Goal: Find specific page/section: Find specific page/section

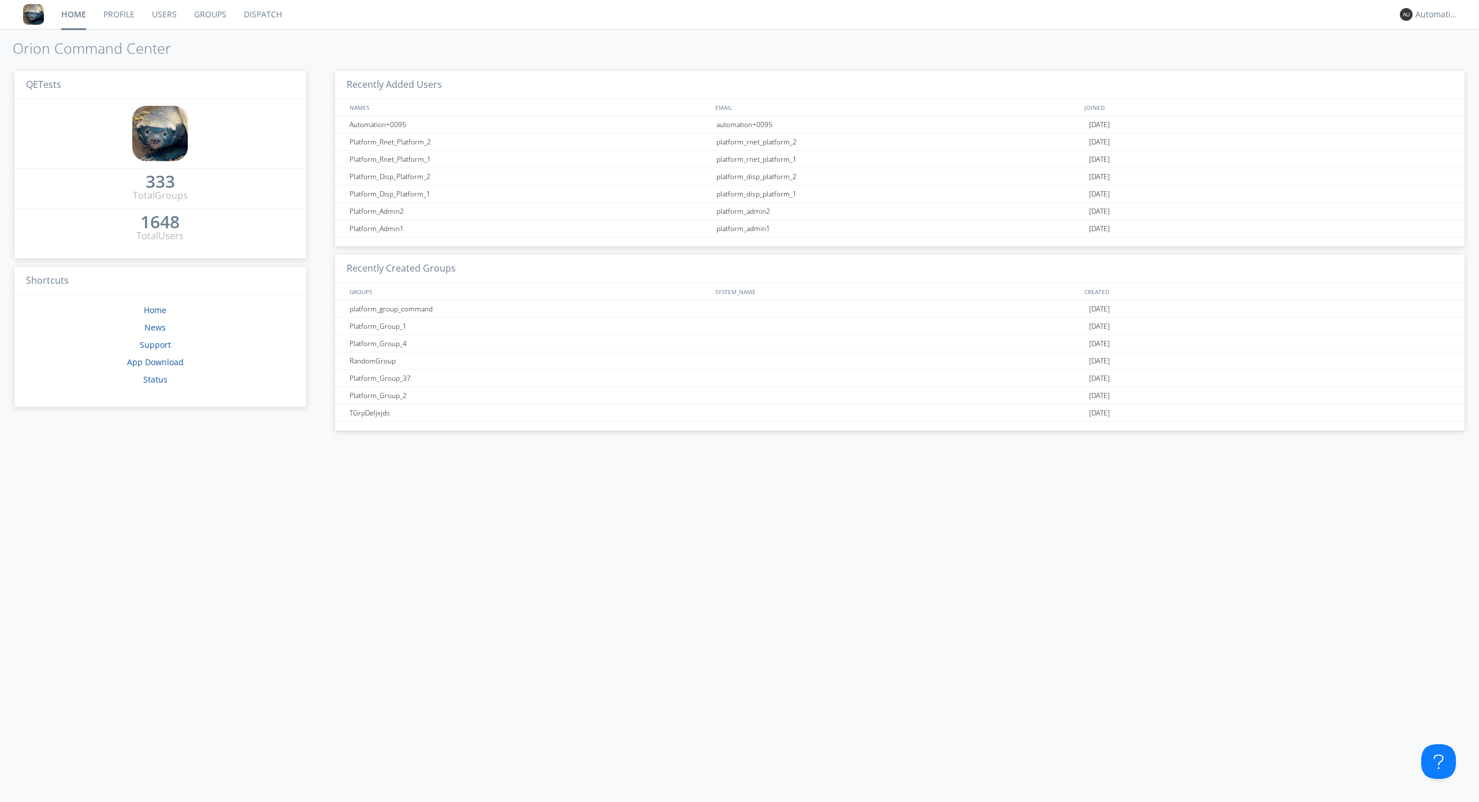
click at [262, 14] on link "Dispatch" at bounding box center [262, 14] width 55 height 29
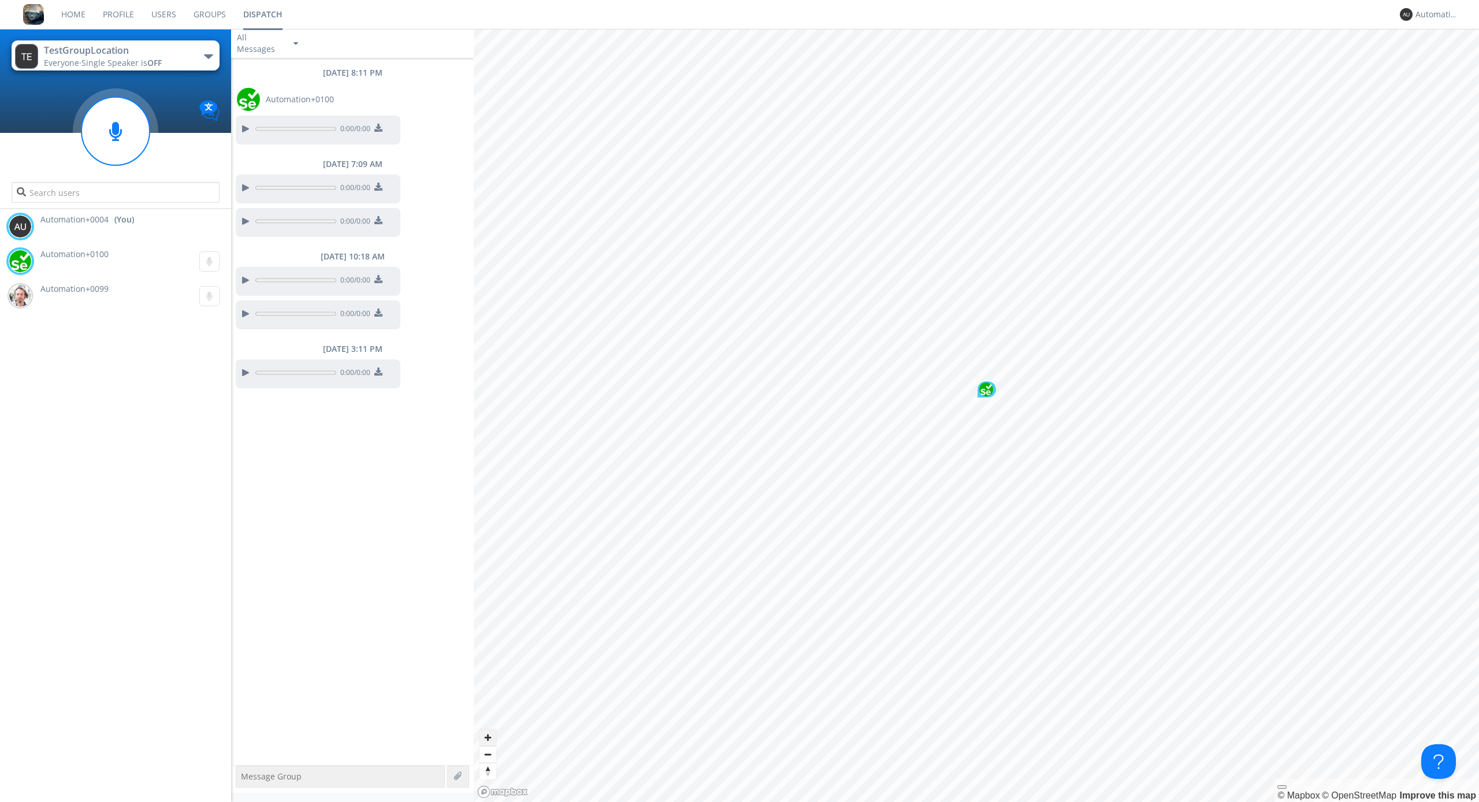
click at [488, 737] on span "Zoom in" at bounding box center [488, 737] width 17 height 17
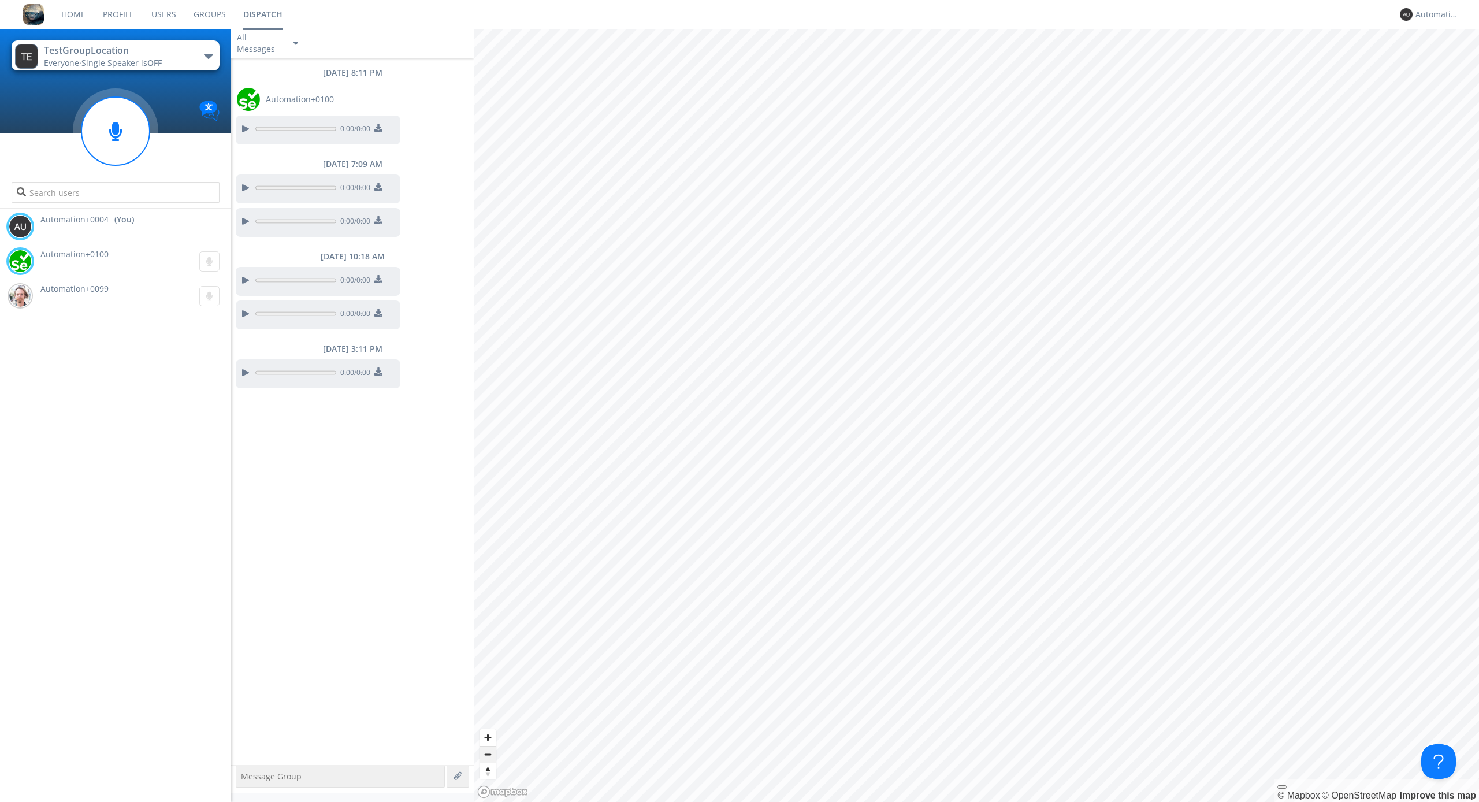
click at [488, 754] on span "Zoom out" at bounding box center [488, 755] width 17 height 16
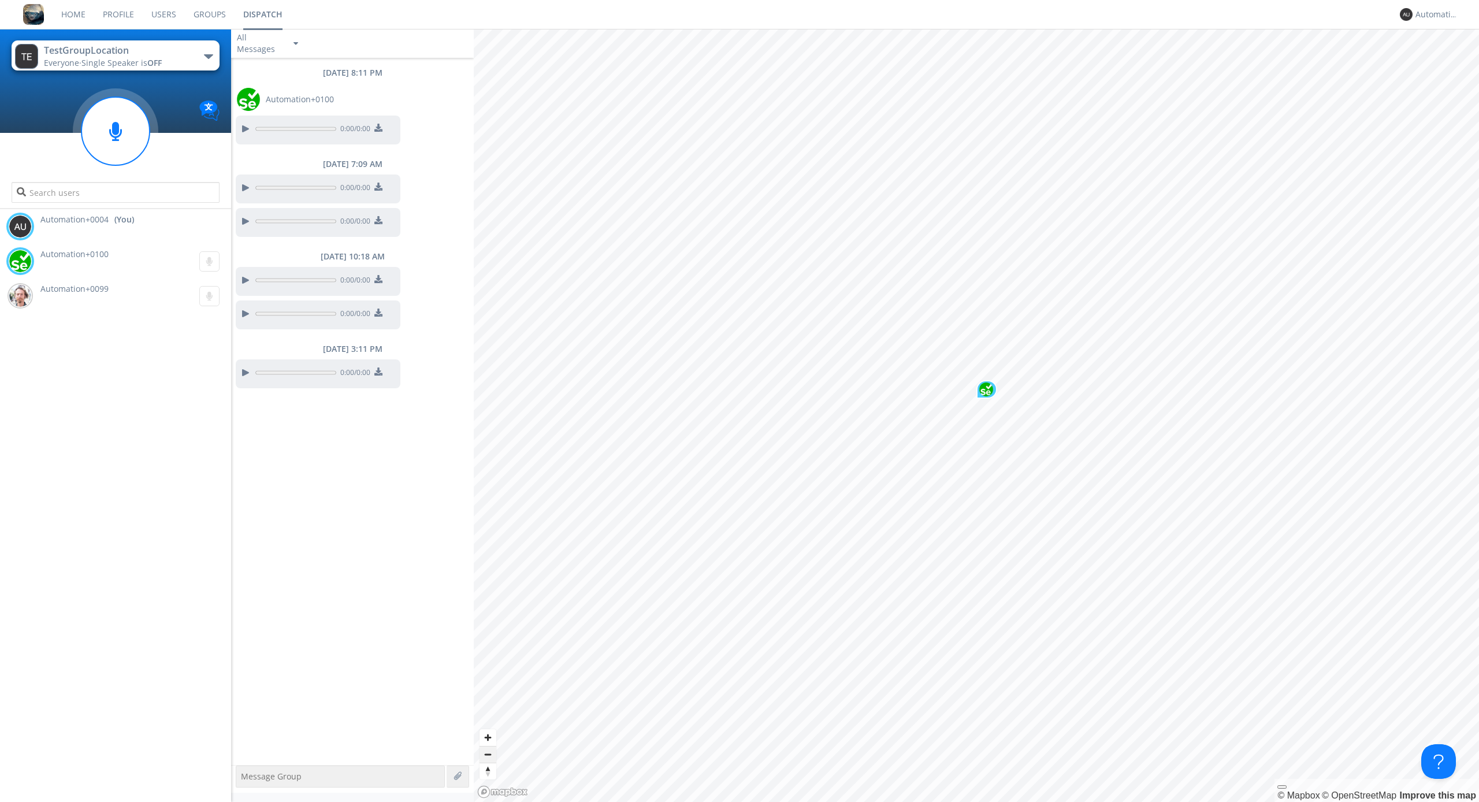
click at [488, 754] on span "Zoom out" at bounding box center [488, 755] width 17 height 16
